Goal: Information Seeking & Learning: Learn about a topic

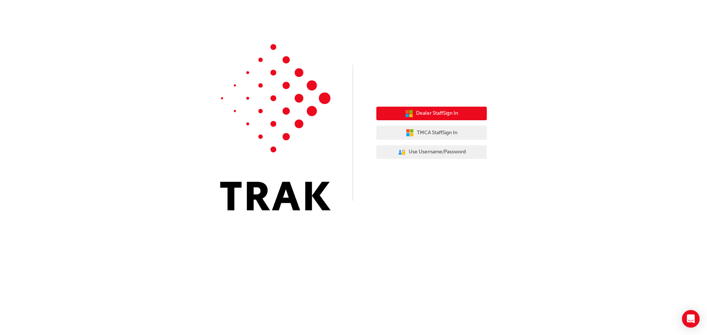
click at [438, 112] on span "Dealer Staff Sign In" at bounding box center [437, 113] width 42 height 8
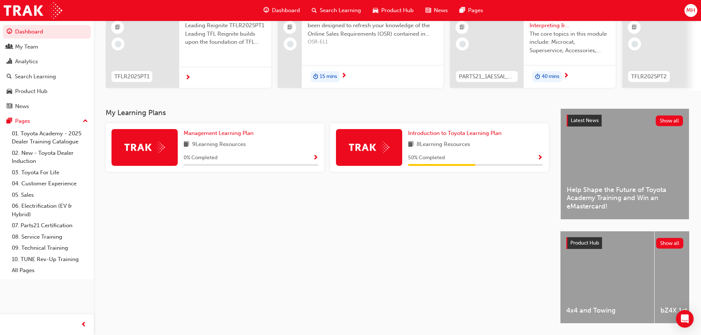
scroll to position [105, 0]
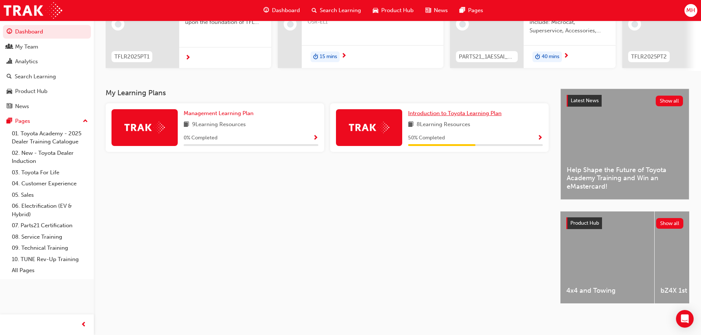
click at [475, 110] on span "Introduction to Toyota Learning Plan" at bounding box center [455, 113] width 94 height 7
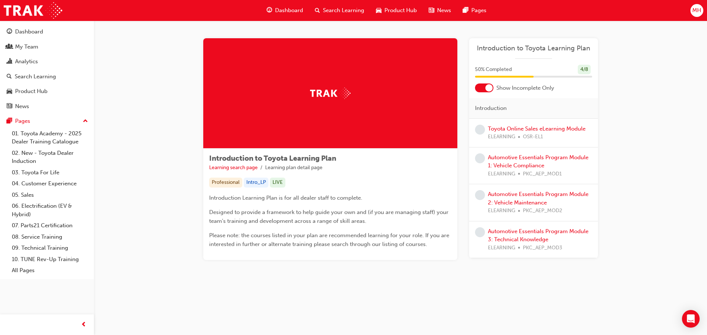
click at [489, 88] on div at bounding box center [488, 87] width 7 height 7
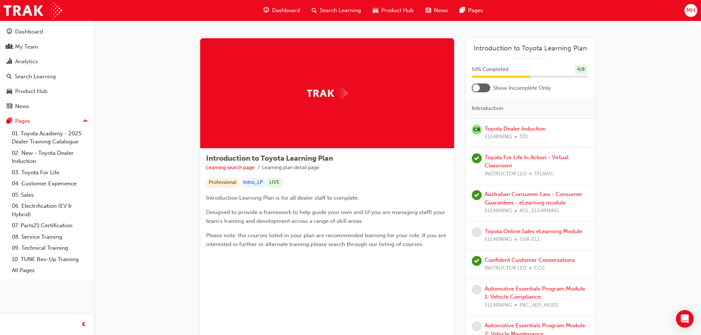
click at [475, 85] on div at bounding box center [476, 87] width 7 height 7
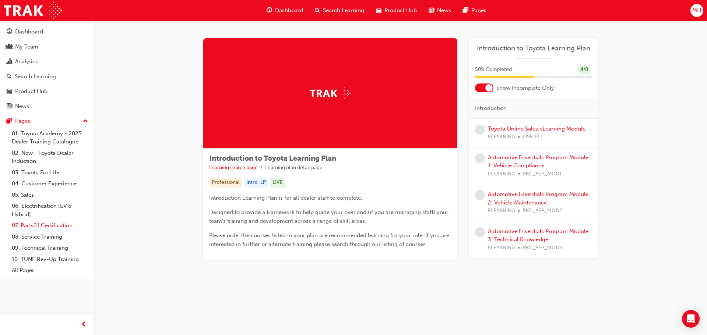
click at [54, 225] on link "07. Parts21 Certification" at bounding box center [50, 225] width 82 height 11
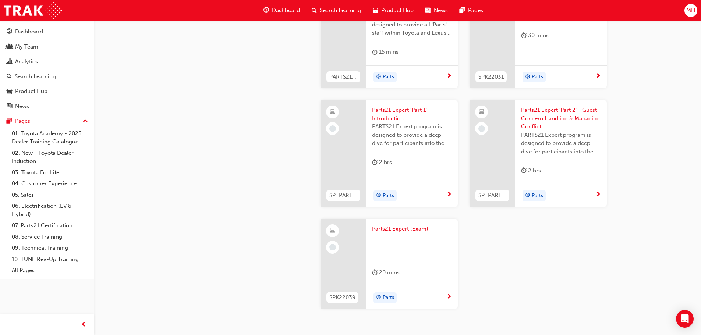
scroll to position [1469, 0]
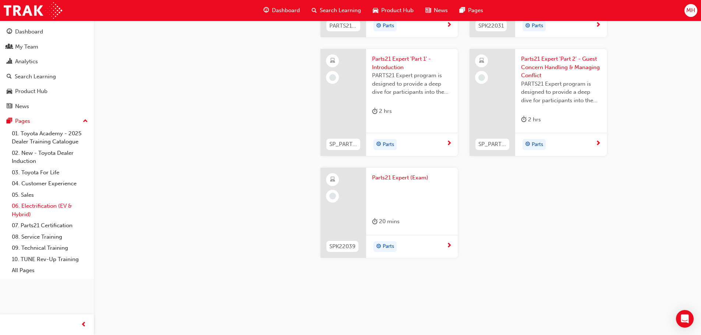
click at [43, 206] on link "06. Electrification (EV & Hybrid)" at bounding box center [50, 211] width 82 height 20
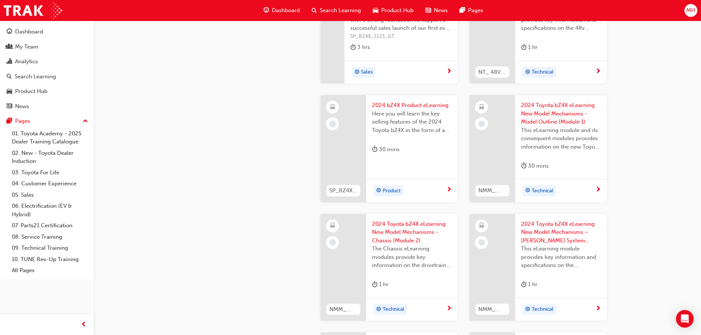
scroll to position [368, 0]
click at [46, 155] on link "02. New - Toyota Dealer Induction" at bounding box center [50, 158] width 82 height 20
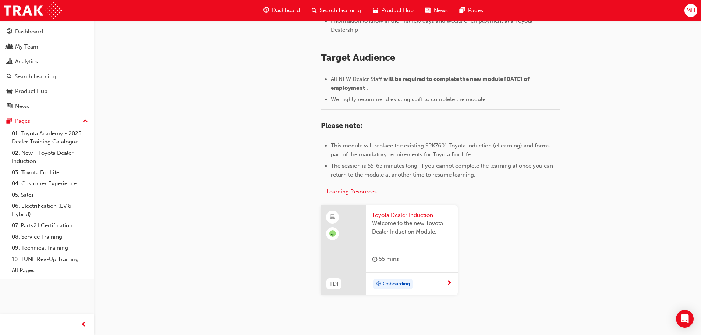
scroll to position [324, 0]
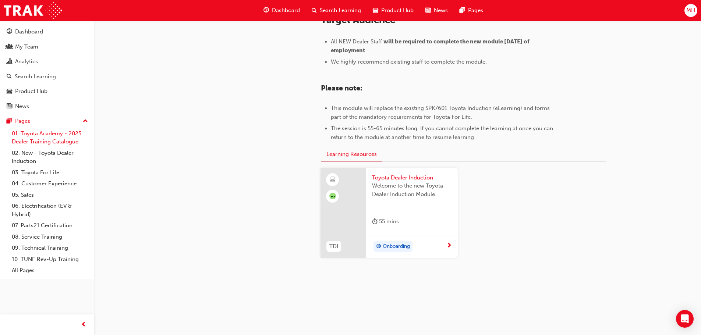
click at [41, 133] on link "01. Toyota Academy - 2025 Dealer Training Catalogue" at bounding box center [50, 138] width 82 height 20
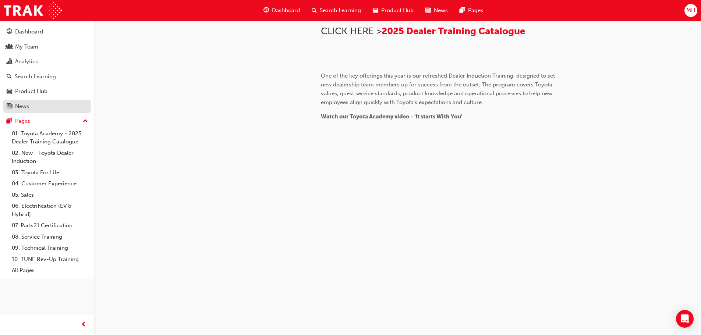
scroll to position [238, 0]
click at [44, 90] on div "Product Hub" at bounding box center [31, 91] width 32 height 8
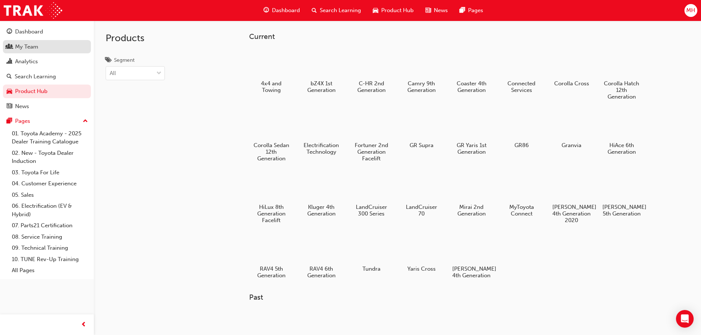
click at [32, 50] on div "My Team" at bounding box center [26, 47] width 23 height 8
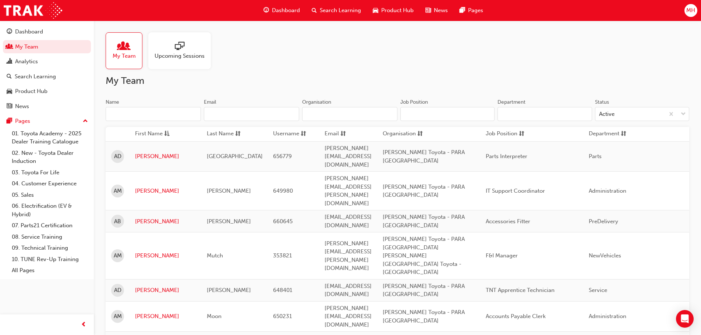
click at [178, 47] on span "sessionType_ONLINE_URL-icon" at bounding box center [180, 47] width 10 height 10
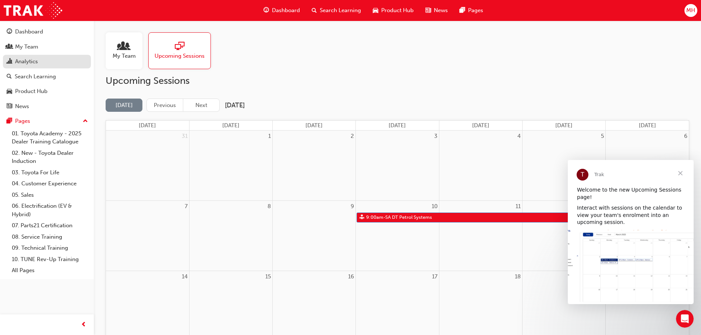
click at [31, 60] on div "Analytics" at bounding box center [26, 61] width 23 height 8
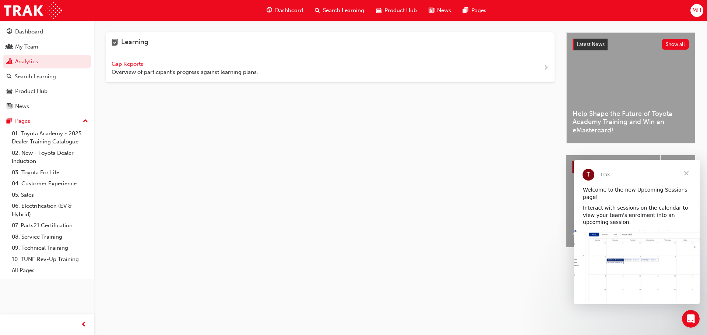
click at [686, 173] on span "Close" at bounding box center [686, 173] width 27 height 27
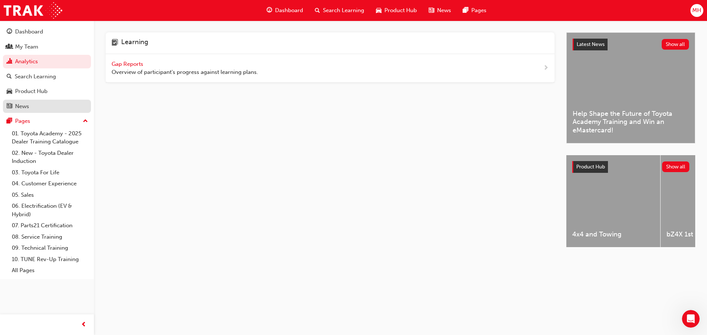
click at [24, 106] on div "News" at bounding box center [22, 106] width 14 height 8
